Goal: Navigation & Orientation: Find specific page/section

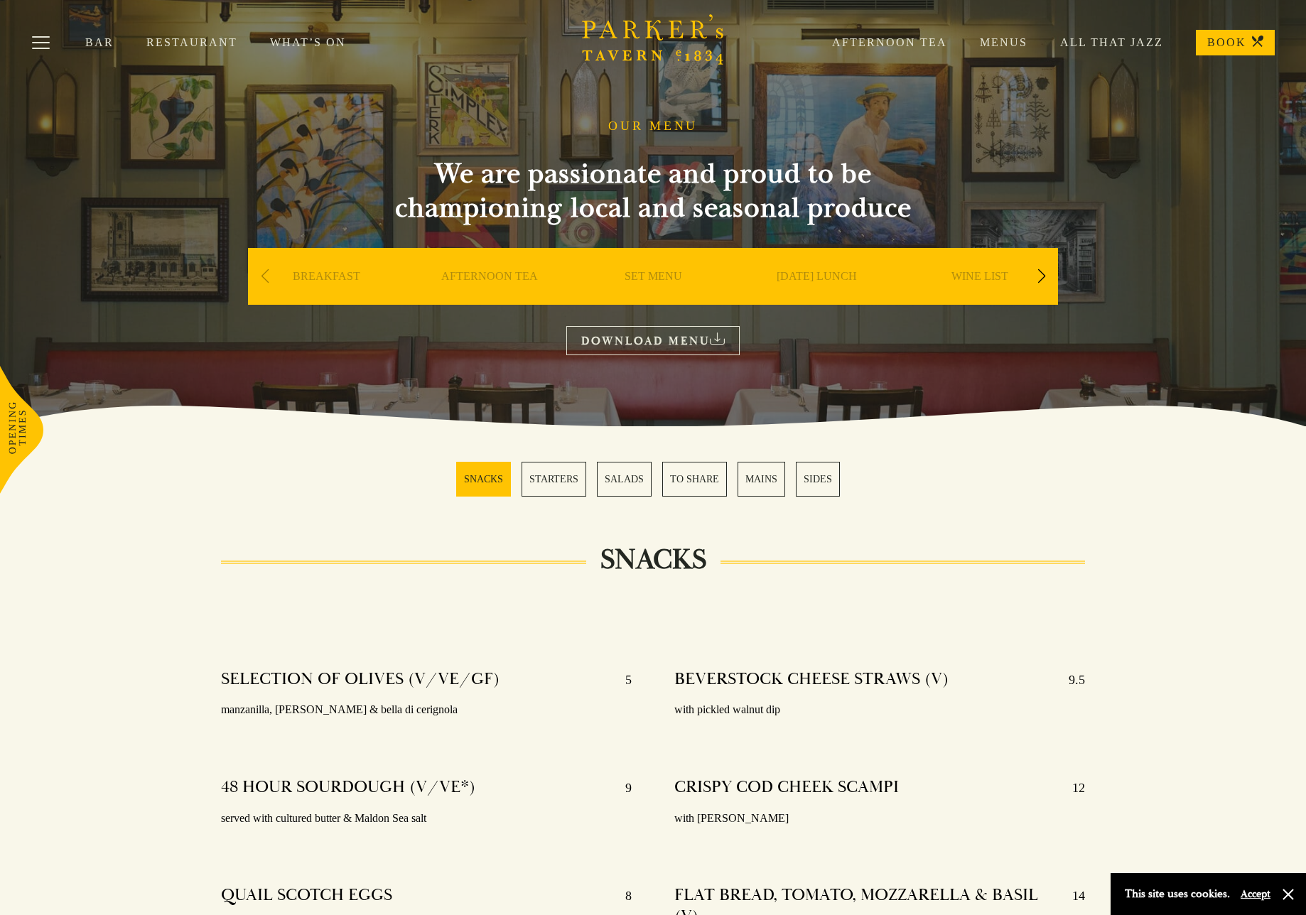
click at [167, 43] on link "Restaurant" at bounding box center [208, 43] width 124 height 14
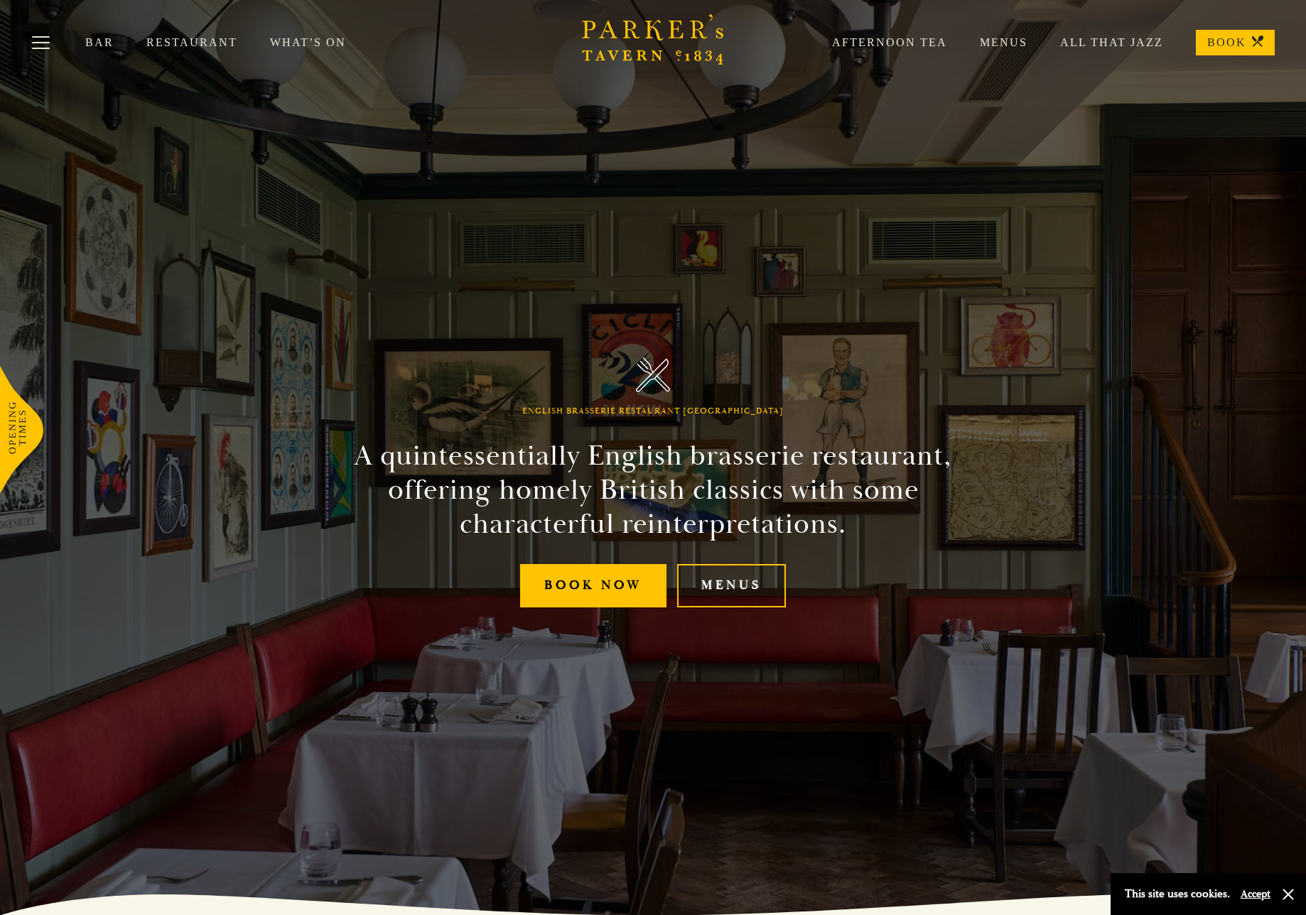
click at [96, 36] on link "Bar" at bounding box center [115, 43] width 61 height 14
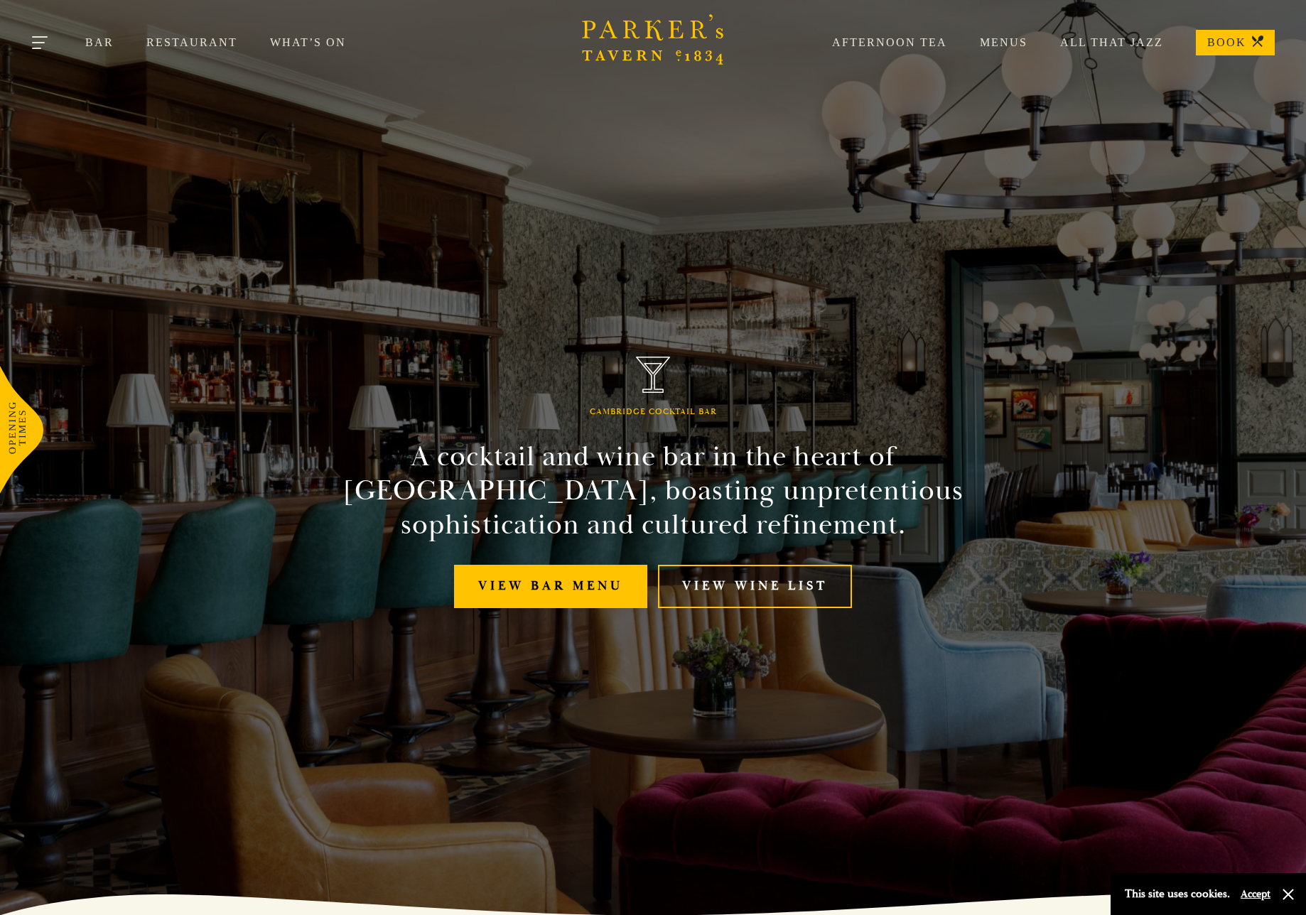
click at [33, 36] on button "Toggle navigation" at bounding box center [41, 45] width 60 height 60
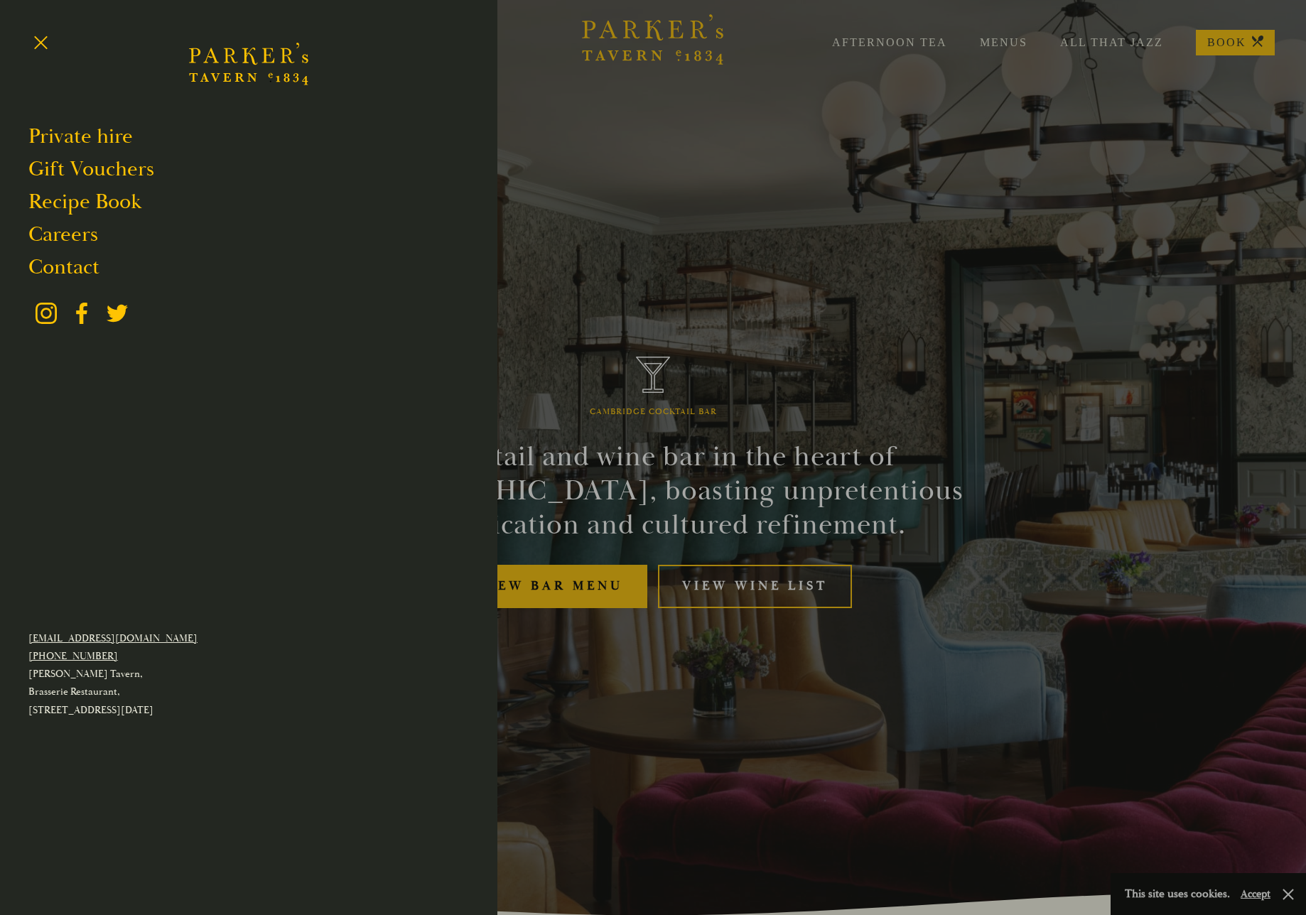
click at [680, 277] on div at bounding box center [653, 457] width 1306 height 915
